Goal: Navigation & Orientation: Find specific page/section

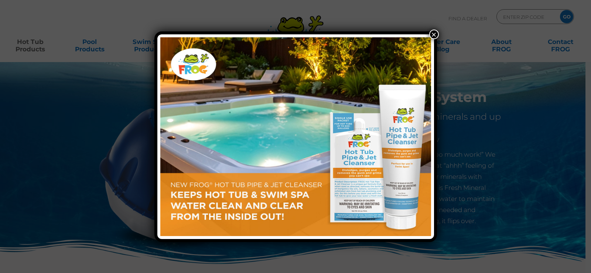
click at [432, 34] on button "×" at bounding box center [434, 35] width 10 height 10
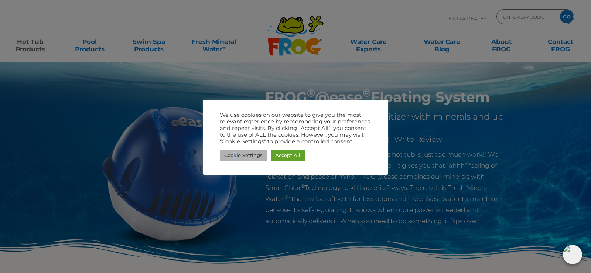
click at [236, 155] on link "Cookie Settings" at bounding box center [243, 154] width 47 height 11
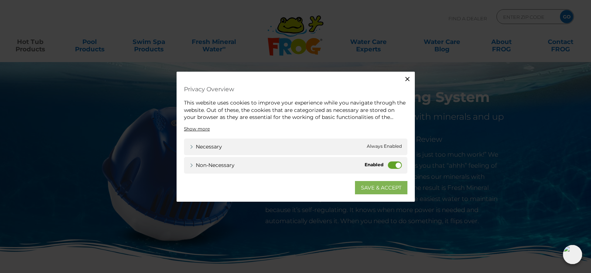
click at [384, 187] on link "SAVE & ACCEPT" at bounding box center [381, 187] width 52 height 13
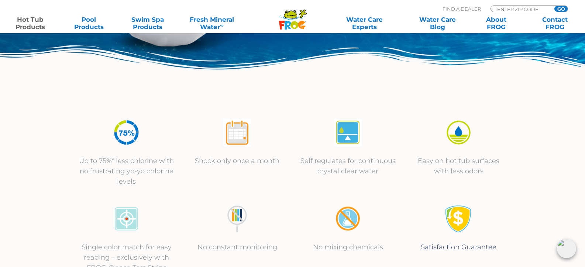
scroll to position [74, 0]
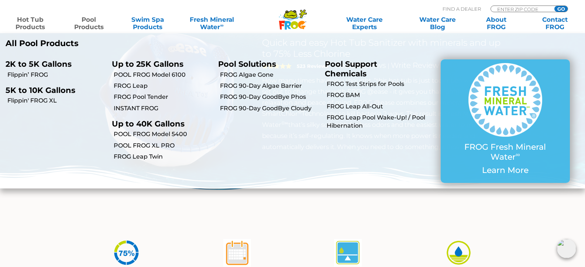
click at [86, 21] on link "Pool Products" at bounding box center [89, 23] width 46 height 15
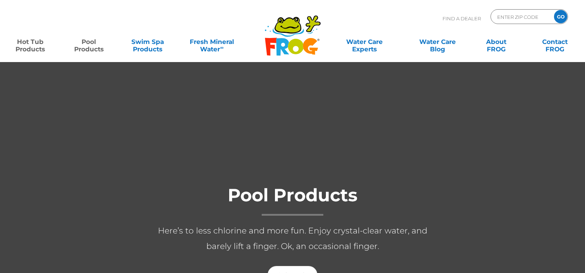
click at [26, 49] on link "Hot Tub Products" at bounding box center [30, 41] width 46 height 15
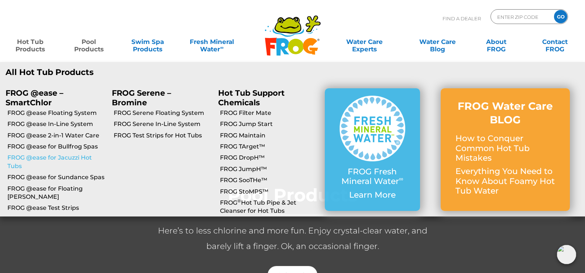
click at [77, 157] on link "FROG @ease for Jacuzzi Hot Tubs" at bounding box center [56, 162] width 99 height 17
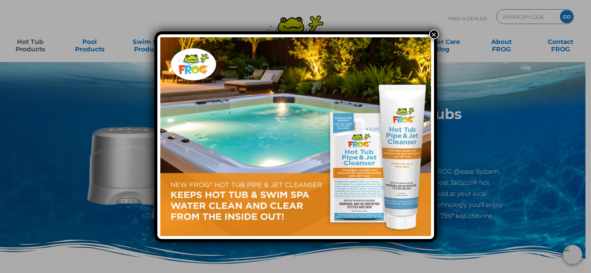
click at [430, 33] on button "×" at bounding box center [434, 35] width 10 height 10
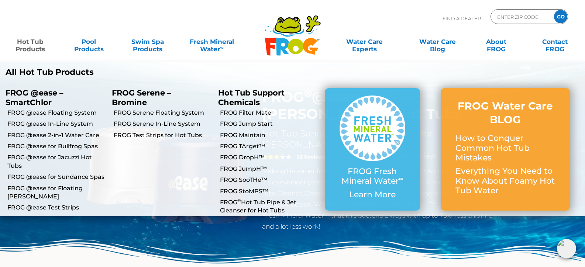
click at [42, 48] on link "Hot Tub Products" at bounding box center [30, 41] width 46 height 15
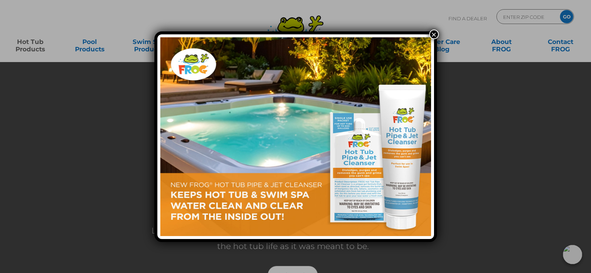
click at [436, 37] on button "×" at bounding box center [434, 35] width 10 height 10
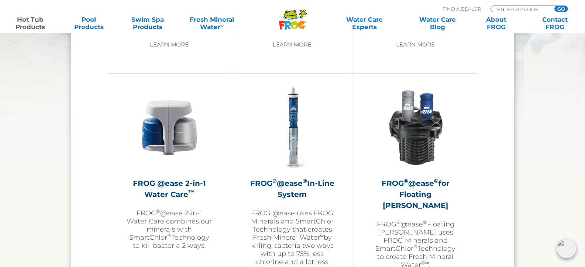
scroll to position [1034, 0]
